Goal: Find specific page/section: Find specific page/section

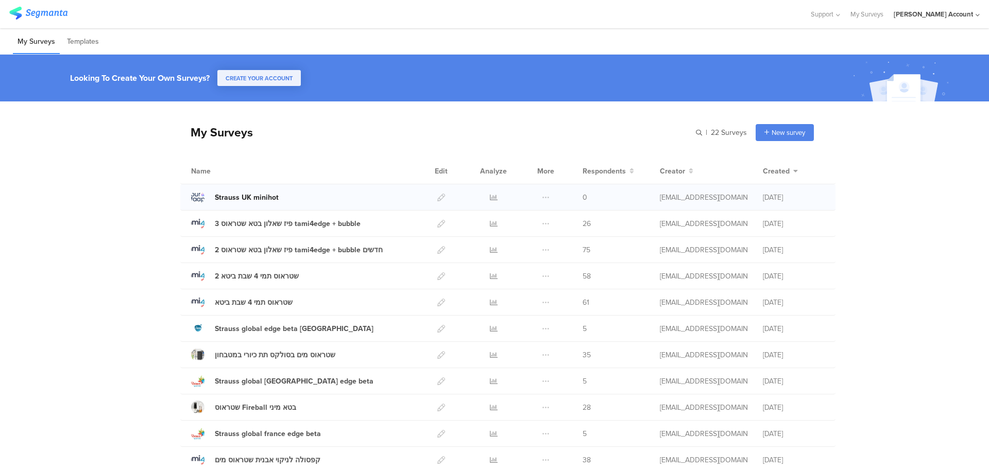
click at [249, 196] on div "Strauss UK minihot" at bounding box center [247, 197] width 64 height 11
click at [98, 168] on div "My Surveys | 22 Surveys New survey Start from scratch Choose from templates Nam…" at bounding box center [494, 439] width 989 height 676
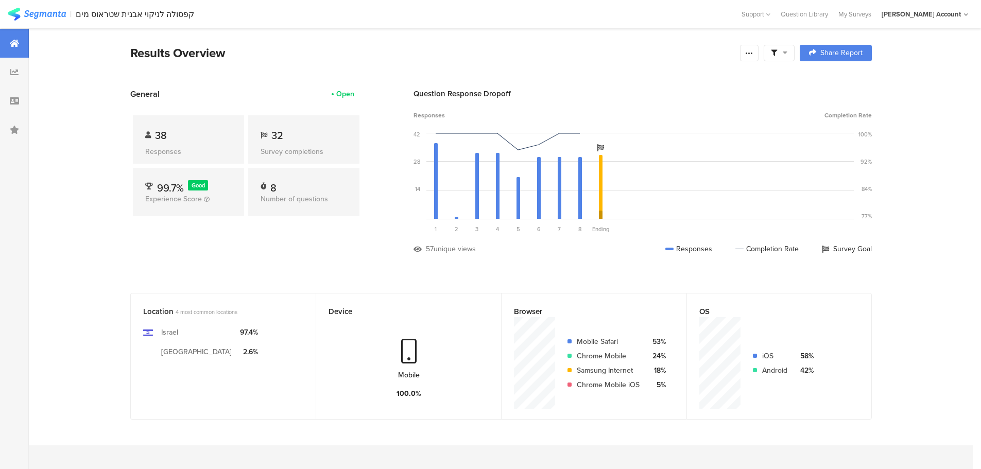
scroll to position [15, 0]
drag, startPoint x: 287, startPoint y: 37, endPoint x: 87, endPoint y: 168, distance: 239.3
